Goal: Entertainment & Leisure: Consume media (video, audio)

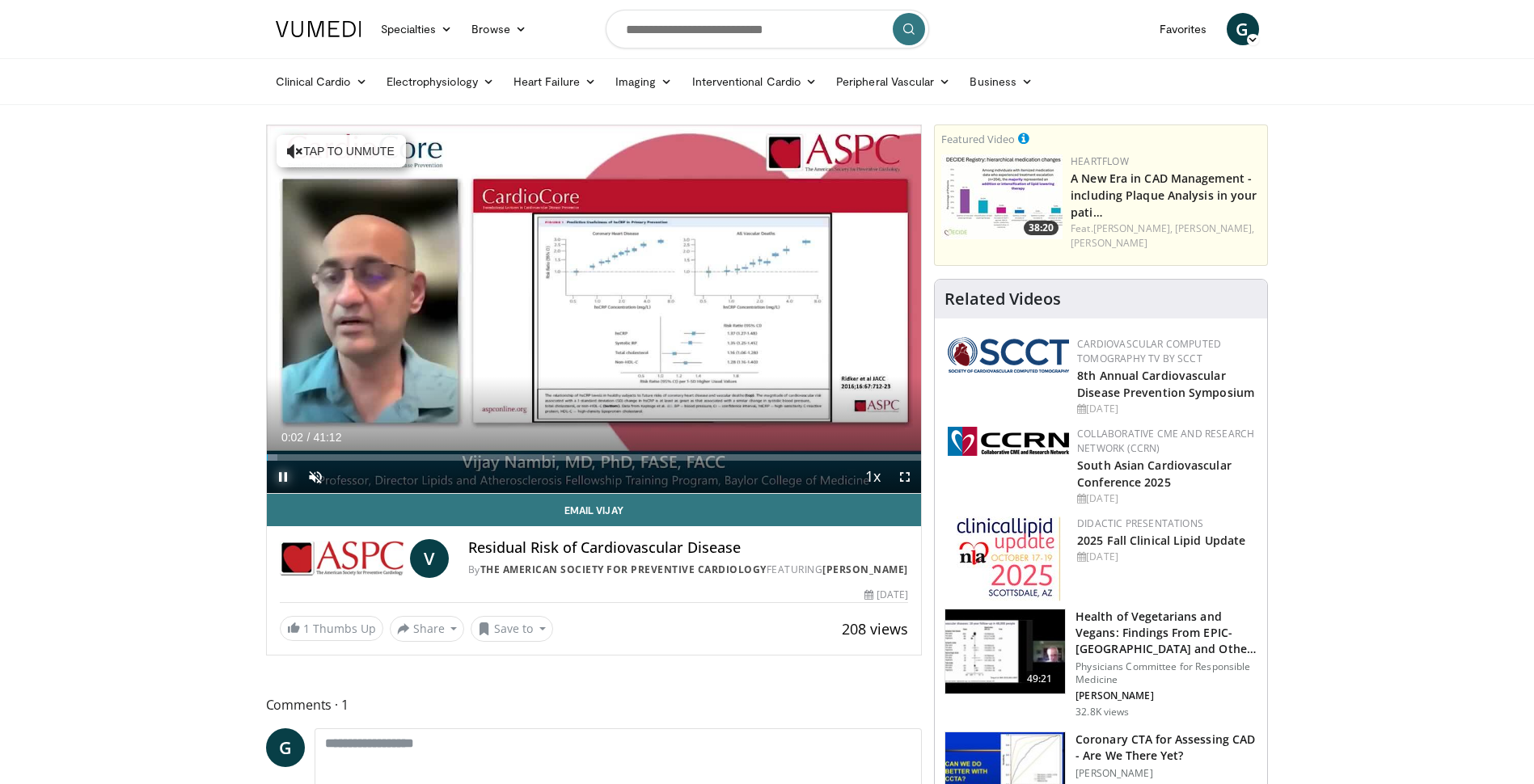
click at [282, 477] on span "Video Player" at bounding box center [283, 477] width 32 height 32
click at [380, 458] on div "Progress Bar" at bounding box center [381, 457] width 2 height 6
click at [496, 459] on div "Progress Bar" at bounding box center [497, 457] width 2 height 6
click at [905, 481] on span "Video Player" at bounding box center [905, 477] width 32 height 32
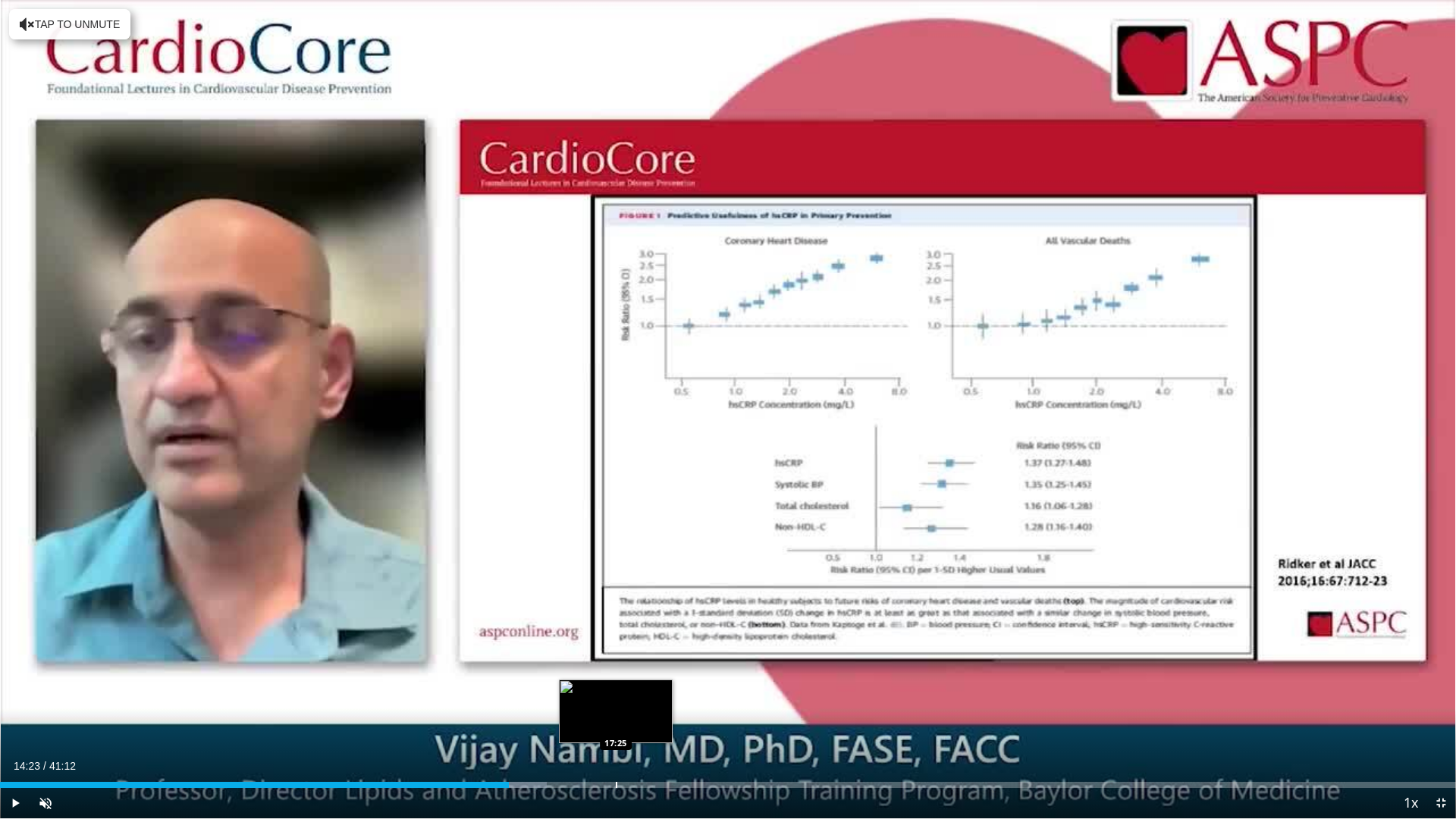
click at [615, 735] on div "Progress Bar" at bounding box center [616, 784] width 2 height 6
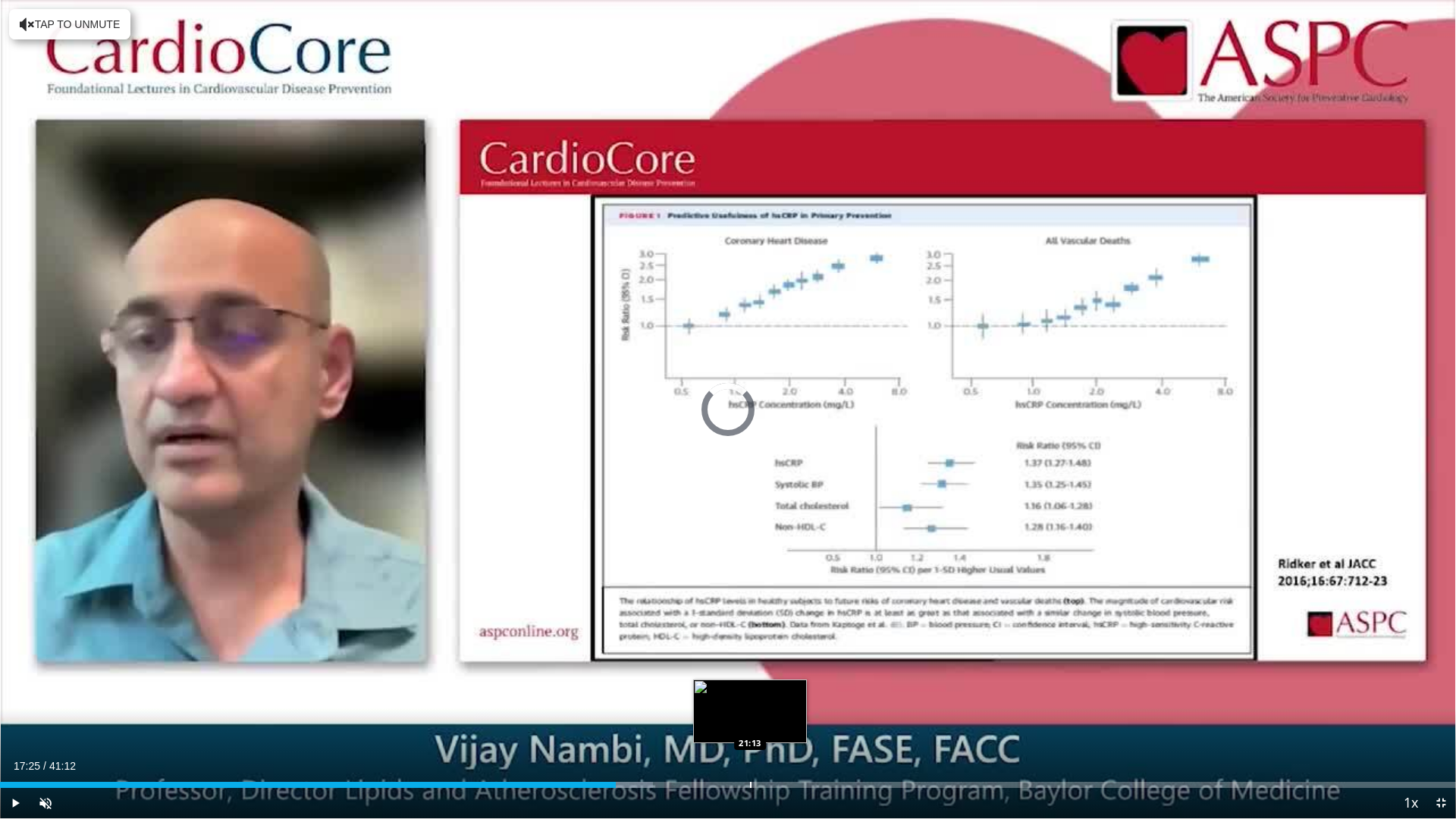
click at [750, 735] on div "Progress Bar" at bounding box center [751, 784] width 2 height 6
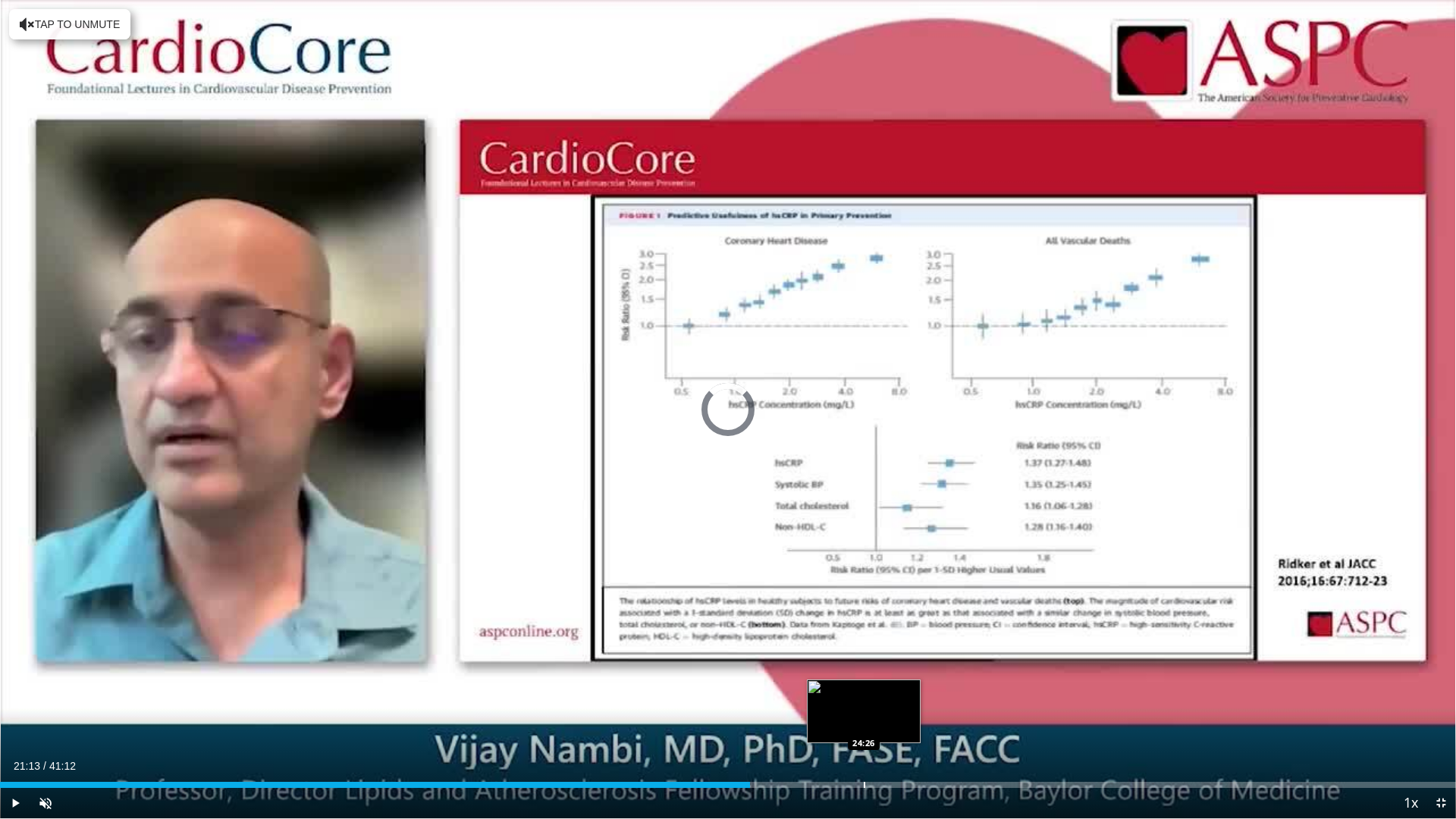
click at [863, 735] on div "Progress Bar" at bounding box center [864, 784] width 2 height 6
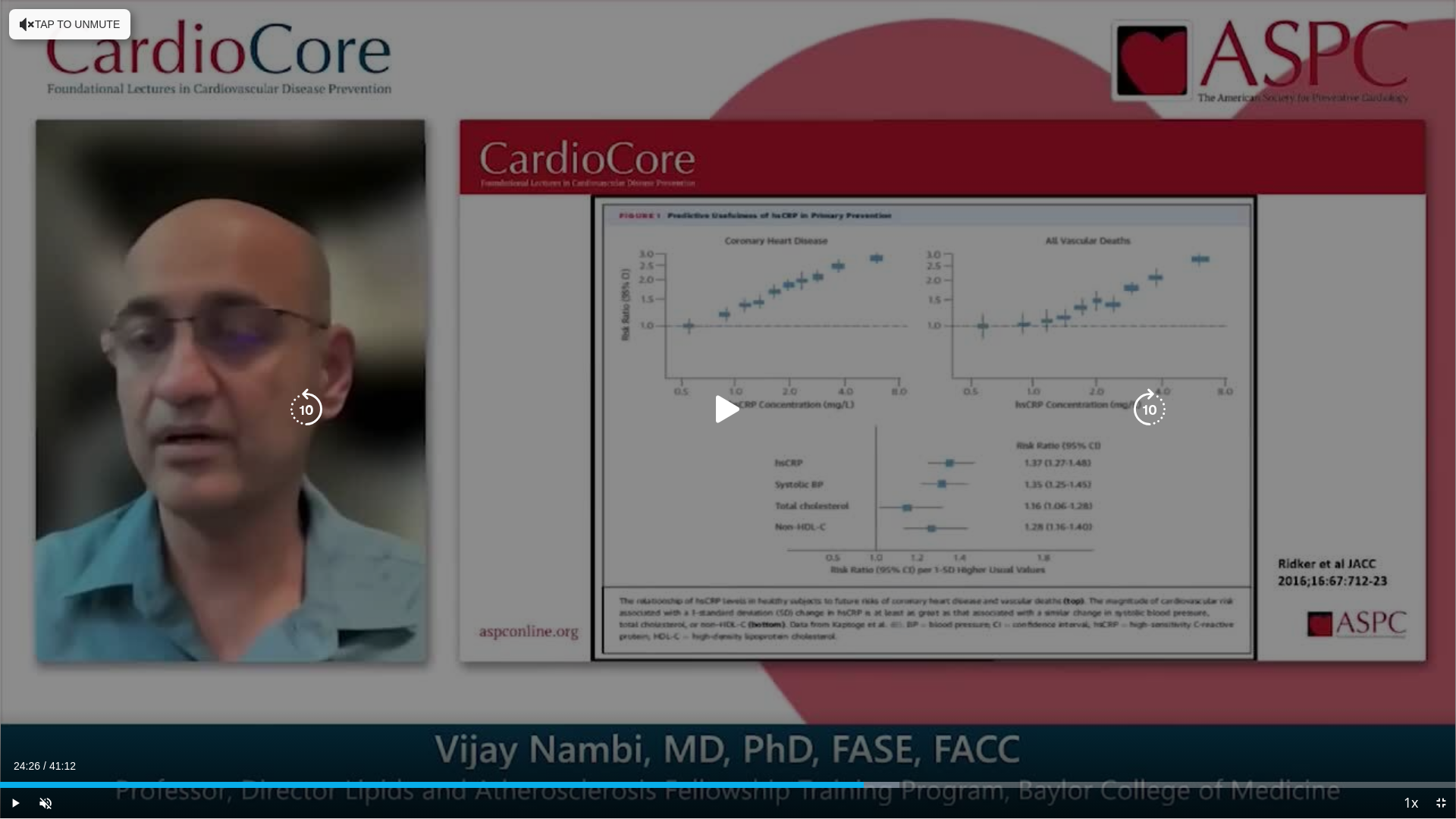
click at [699, 84] on div "10 seconds Tap to unmute" at bounding box center [728, 409] width 1456 height 818
